Goal: Information Seeking & Learning: Learn about a topic

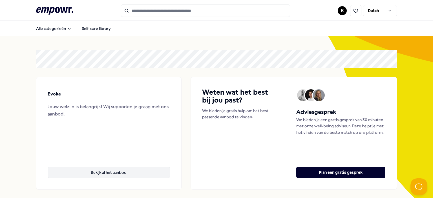
click at [106, 173] on button "Bekijk al het aanbod" at bounding box center [109, 172] width 122 height 11
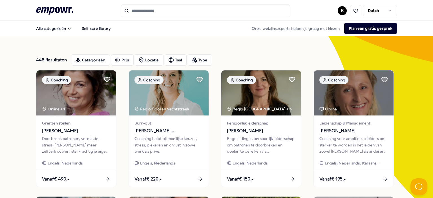
click at [164, 13] on input "Search for products, categories or subcategories" at bounding box center [205, 11] width 169 height 12
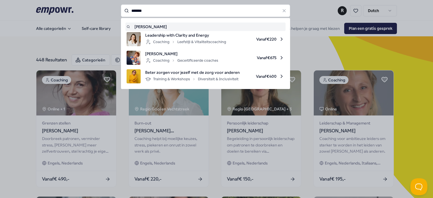
type input "*******"
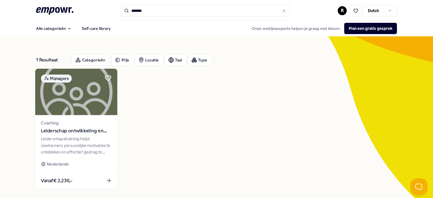
click at [81, 130] on span "Leiderschap ontwikkeling en persoonlijke effectiviteit, de verdieping (deel 2).…" at bounding box center [76, 131] width 71 height 7
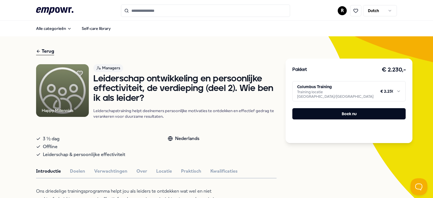
click at [376, 89] on html ".empowr-logo_svg__cls-1{fill:#03032f} R Dutch Alle categorieën Self-care librar…" at bounding box center [216, 99] width 433 height 198
click at [263, 70] on html ".empowr-logo_svg__cls-1{fill:#03032f} R Dutch Alle categorieën Self-care librar…" at bounding box center [216, 99] width 433 height 198
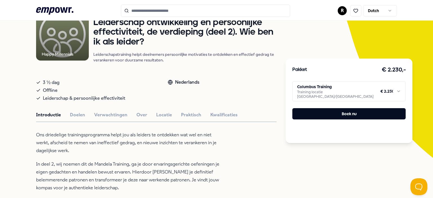
scroll to position [85, 0]
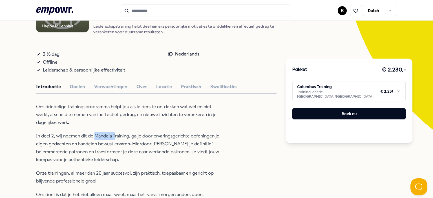
drag, startPoint x: 95, startPoint y: 138, endPoint x: 171, endPoint y: 142, distance: 76.8
click at [114, 136] on p "In deel 2, wij noemen dit de Mandela Training, ga je door ervaringsgerichte oef…" at bounding box center [127, 148] width 183 height 32
click at [191, 144] on p "In deel 2, wij noemen dit de Mandela Training, ga je door ervaringsgerichte oef…" at bounding box center [127, 148] width 183 height 32
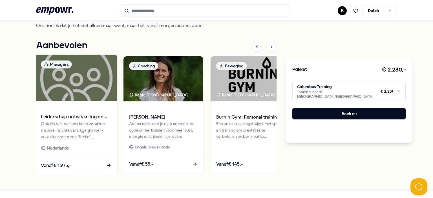
scroll to position [169, 0]
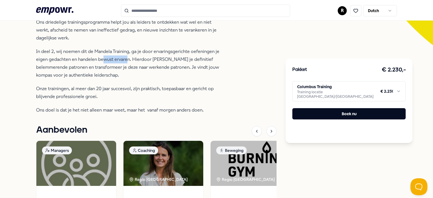
drag, startPoint x: 105, startPoint y: 58, endPoint x: 126, endPoint y: 57, distance: 20.3
click at [125, 57] on p "In deel 2, wij noemen dit de Mandela Training, ga je door ervaringsgerichte oef…" at bounding box center [127, 64] width 183 height 32
click at [191, 78] on p "In deel 2, wij noemen dit de Mandela Training, ga je door ervaringsgerichte oef…" at bounding box center [127, 64] width 183 height 32
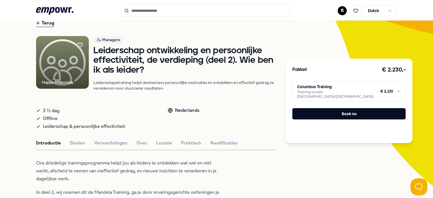
scroll to position [0, 0]
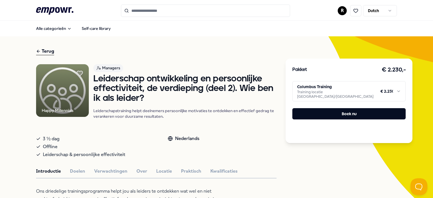
click at [380, 12] on html ".empowr-logo_svg__cls-1{fill:#03032f} R Dutch Alle categorieën Self-care librar…" at bounding box center [216, 99] width 433 height 198
click at [338, 10] on html ".empowr-logo_svg__cls-1{fill:#03032f} R Dutch Alle categorieën Self-care librar…" at bounding box center [216, 99] width 433 height 198
click at [340, 11] on html ".empowr-logo_svg__cls-1{fill:#03032f} R Dutch Alle categorieën Self-care librar…" at bounding box center [216, 99] width 433 height 198
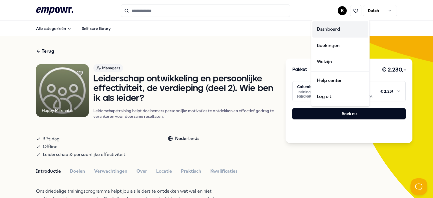
click at [333, 30] on div "Dashboard" at bounding box center [341, 29] width 56 height 16
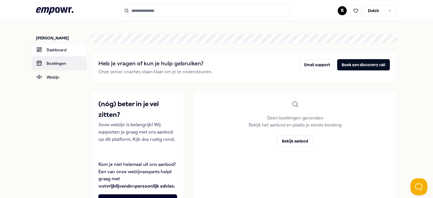
click at [68, 65] on link "Boekingen" at bounding box center [59, 64] width 55 height 14
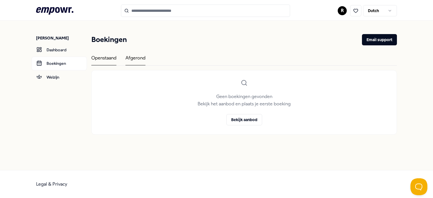
click at [141, 61] on div "Afgerond" at bounding box center [136, 59] width 20 height 11
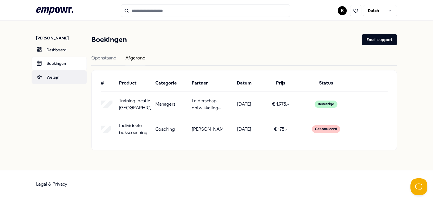
click at [47, 78] on link "Welzijn" at bounding box center [59, 78] width 55 height 14
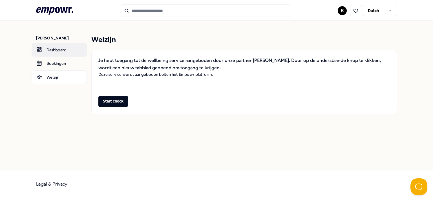
click at [48, 49] on link "Dashboard" at bounding box center [59, 50] width 55 height 14
